Goal: Information Seeking & Learning: Learn about a topic

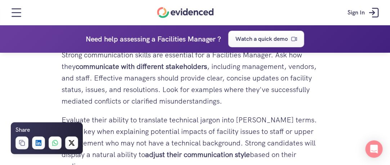
scroll to position [2334, 0]
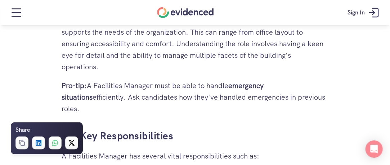
scroll to position [565, 0]
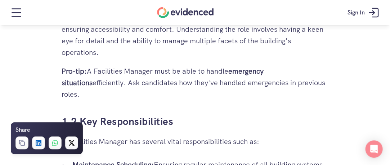
click at [318, 84] on p "Pro-tip: A Facilities Manager must be able to handle emergency situations effic…" at bounding box center [195, 82] width 266 height 35
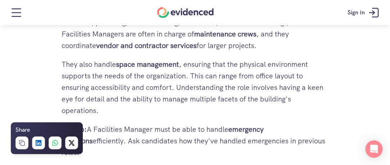
scroll to position [473, 0]
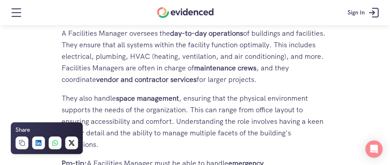
drag, startPoint x: 315, startPoint y: 81, endPoint x: 60, endPoint y: 23, distance: 260.6
copy div "Lore Ip Dol sitametco adipis Eli Sedd Eiusmodte Incididun ut Labo e Doloremagn …"
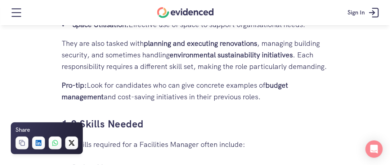
scroll to position [790, 0]
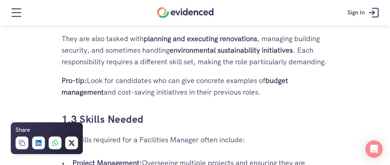
click at [271, 94] on p "Pro-tip: Look for candidates who can give concrete examples of budget managemen…" at bounding box center [195, 86] width 266 height 23
click at [265, 93] on p "Pro-tip: Look for candidates who can give concrete examples of budget managemen…" at bounding box center [195, 86] width 266 height 23
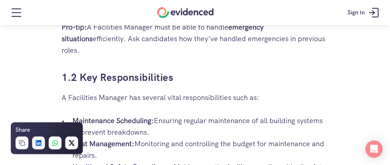
scroll to position [613, 0]
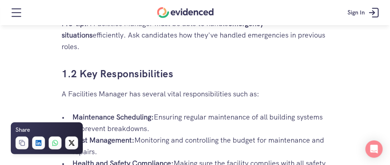
drag, startPoint x: 262, startPoint y: 91, endPoint x: 31, endPoint y: 108, distance: 232.1
copy div "Maintenance Scheduling: Ensuring regular maintenance of all building systems to…"
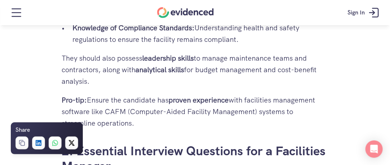
scroll to position [1011, 0]
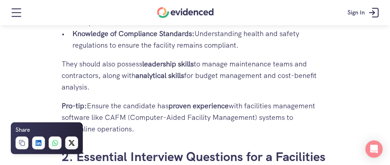
click at [94, 89] on p "They should also possess leadership skills to manage maintenance teams and cont…" at bounding box center [195, 75] width 266 height 35
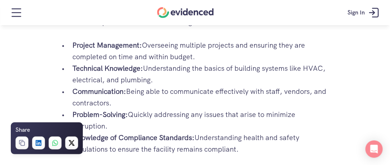
scroll to position [904, 0]
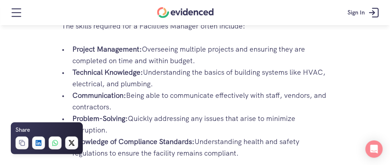
drag, startPoint x: 89, startPoint y: 86, endPoint x: 66, endPoint y: 53, distance: 40.0
copy div "Project Management: Overseeing multiple projects and ensuring they are complete…"
